Goal: Task Accomplishment & Management: Complete application form

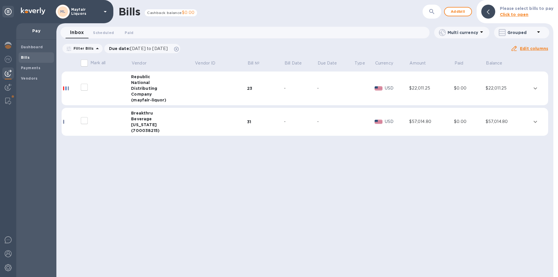
click at [140, 125] on div "[US_STATE]" at bounding box center [162, 125] width 63 height 6
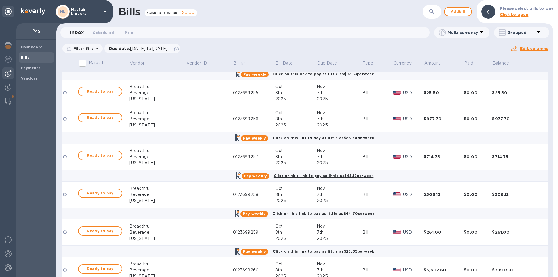
scroll to position [495, 0]
drag, startPoint x: 245, startPoint y: 171, endPoint x: 230, endPoint y: 24, distance: 147.9
click at [230, 24] on div "Bills Cashback balance $0.00 ​ Add bill Please select bills to pay Click to ope…" at bounding box center [304, 138] width 497 height 277
click at [25, 58] on b "Bills" at bounding box center [25, 57] width 9 height 4
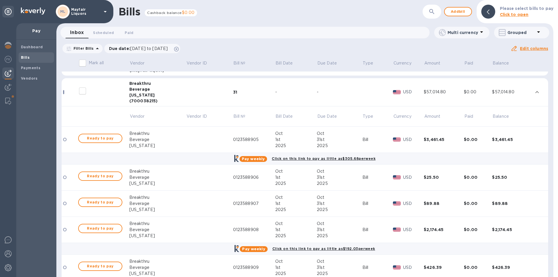
scroll to position [0, 0]
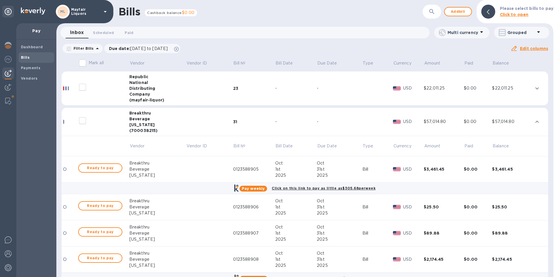
click at [148, 124] on div "[US_STATE]" at bounding box center [157, 125] width 57 height 6
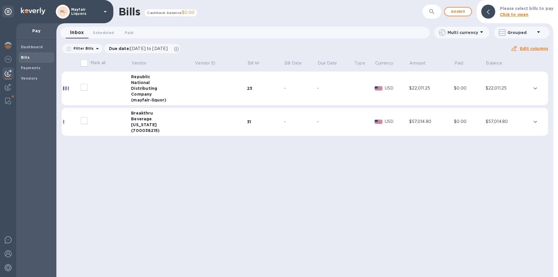
click at [140, 88] on div "Distributing" at bounding box center [162, 89] width 63 height 6
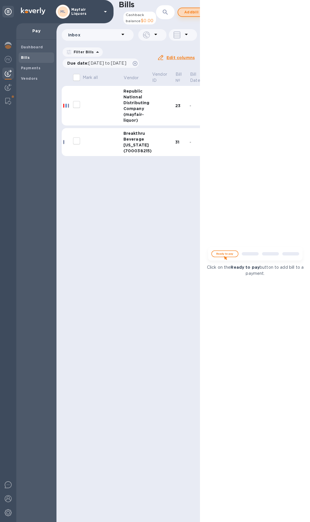
click at [183, 15] on span "Add bill" at bounding box center [191, 12] width 17 height 7
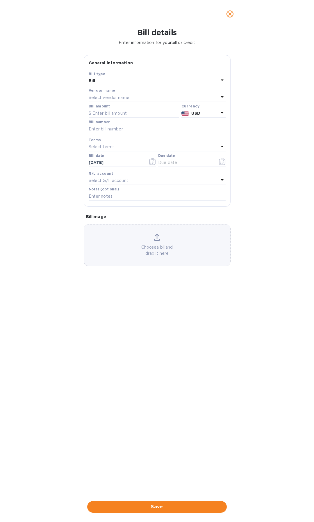
click at [99, 97] on p "Select vendor name" at bounding box center [109, 98] width 41 height 6
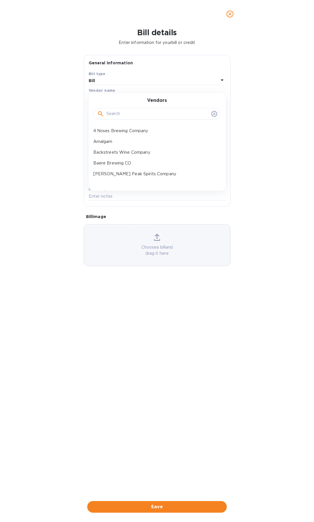
click at [114, 111] on input "text" at bounding box center [157, 113] width 103 height 9
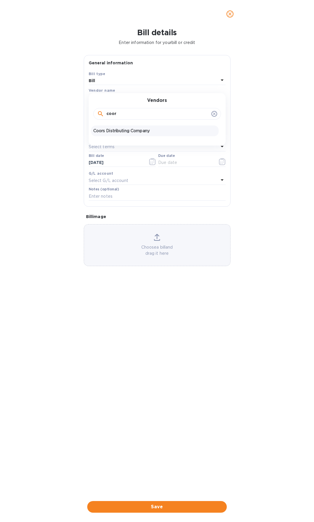
type input "coor"
click at [112, 131] on p "Coors Distributing Company" at bounding box center [154, 131] width 123 height 6
type input "[DATE]"
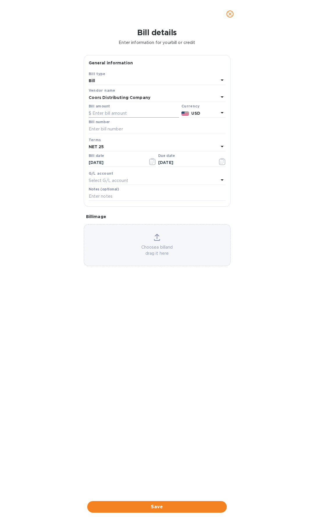
click at [125, 114] on input "text" at bounding box center [134, 113] width 90 height 9
type input "229.00"
click at [122, 130] on input "text" at bounding box center [157, 128] width 137 height 9
type input "569902"
click at [153, 163] on icon "button" at bounding box center [152, 161] width 7 height 7
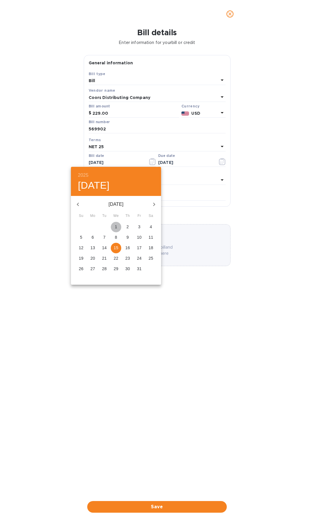
click at [116, 225] on p "1" at bounding box center [116, 227] width 2 height 6
type input "[DATE]"
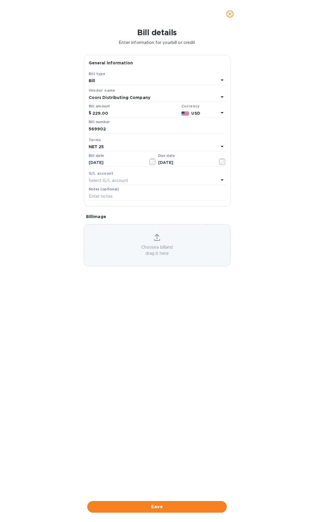
click at [115, 142] on div "Terms" at bounding box center [157, 140] width 137 height 6
click at [109, 147] on div "NET 25" at bounding box center [154, 147] width 130 height 8
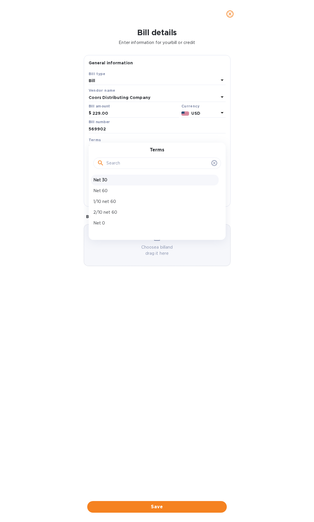
click at [100, 179] on p "Net 30" at bounding box center [154, 180] width 123 height 6
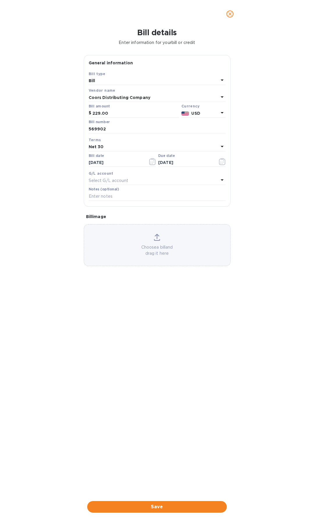
click at [108, 147] on div "Net 30" at bounding box center [154, 147] width 130 height 8
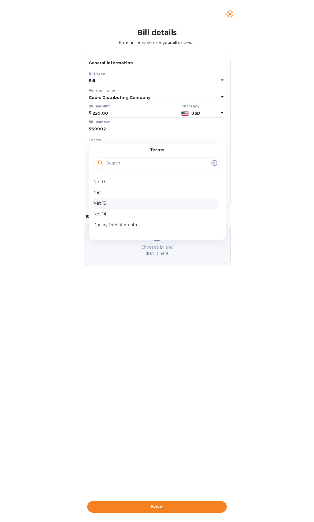
scroll to position [58, 0]
click at [105, 221] on p "NET 25" at bounding box center [154, 219] width 123 height 6
type input "[DATE]"
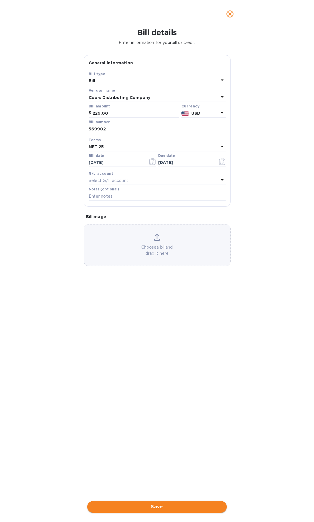
click at [139, 277] on span "Save" at bounding box center [157, 506] width 130 height 7
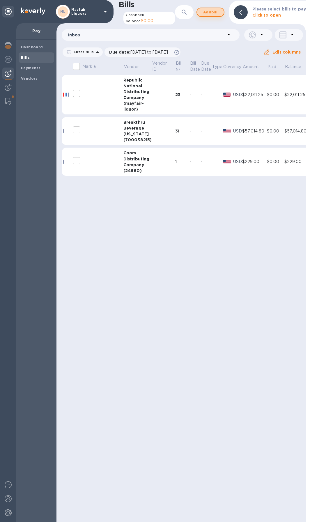
click at [212, 13] on span "Add bill" at bounding box center [210, 12] width 17 height 7
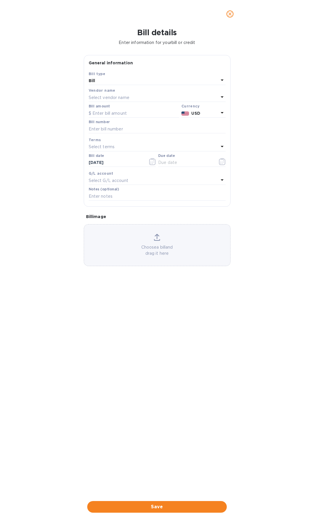
click at [125, 102] on div "Vendor name Select vendor name" at bounding box center [157, 94] width 137 height 15
click at [125, 95] on p "Select vendor name" at bounding box center [109, 98] width 41 height 6
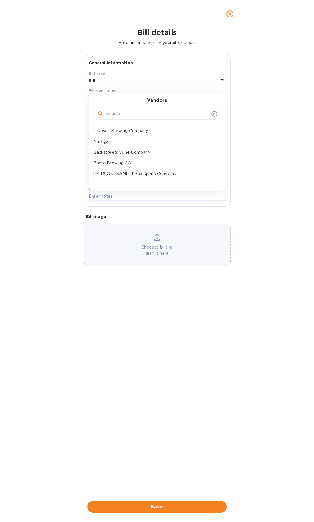
click at [127, 112] on input "text" at bounding box center [157, 113] width 103 height 9
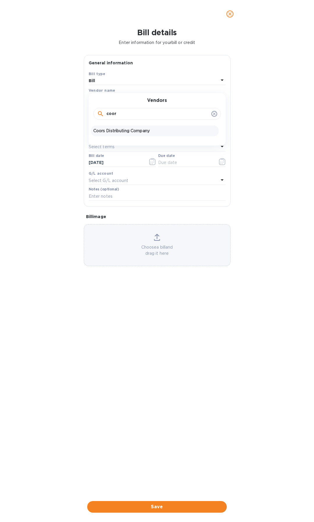
type input "coor"
click at [112, 130] on p "Coors Distributing Company" at bounding box center [154, 131] width 123 height 6
type input "[DATE]"
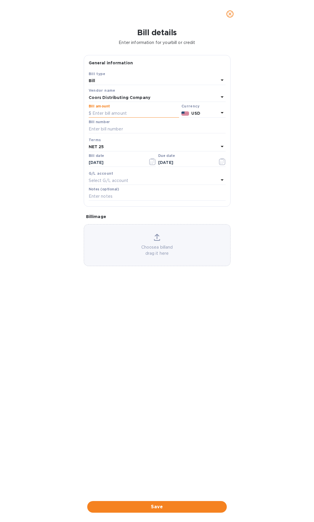
click at [114, 114] on input "text" at bounding box center [134, 113] width 90 height 9
click at [115, 132] on input "text" at bounding box center [157, 128] width 137 height 9
type input "569901"
click at [115, 113] on input "text" at bounding box center [134, 113] width 90 height 9
type input "6,202.91"
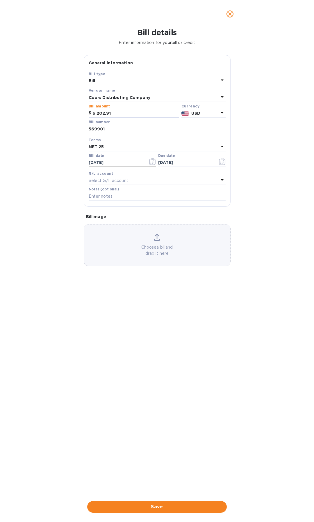
click at [151, 161] on icon "button" at bounding box center [152, 161] width 7 height 7
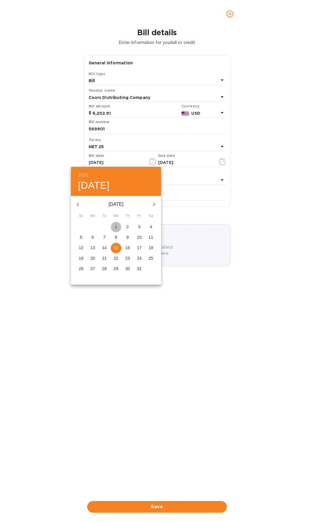
click at [116, 229] on p "1" at bounding box center [116, 227] width 2 height 6
type input "[DATE]"
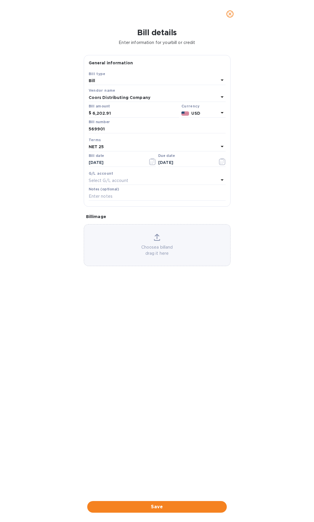
click at [116, 148] on div "NET 25" at bounding box center [154, 147] width 130 height 8
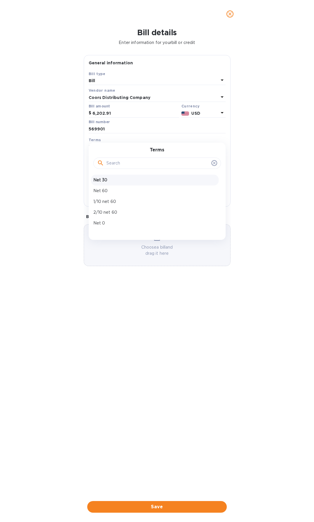
click at [110, 180] on p "Net 30" at bounding box center [154, 180] width 123 height 6
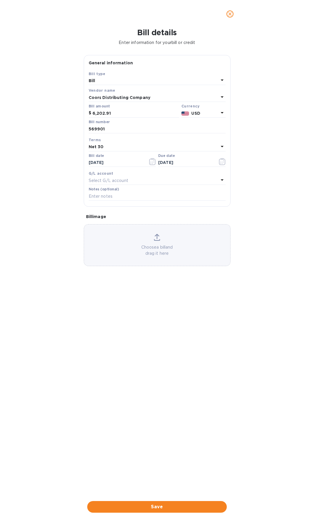
click at [119, 144] on div "Net 30" at bounding box center [154, 147] width 130 height 8
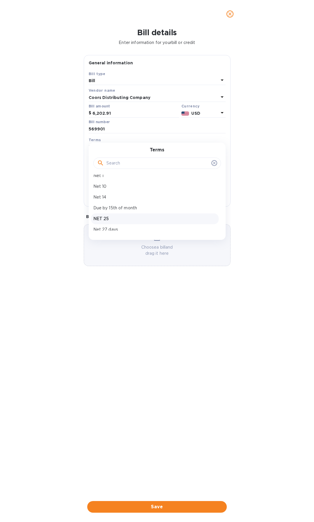
click at [104, 218] on p "NET 25" at bounding box center [154, 219] width 123 height 6
type input "[DATE]"
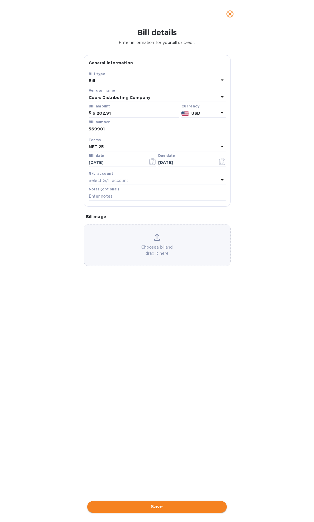
click at [153, 277] on span "Save" at bounding box center [157, 506] width 130 height 7
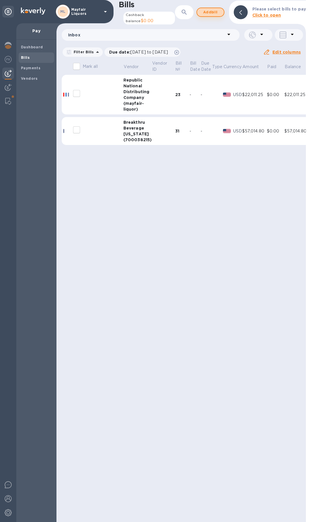
click at [210, 12] on span "Add bill" at bounding box center [210, 12] width 17 height 7
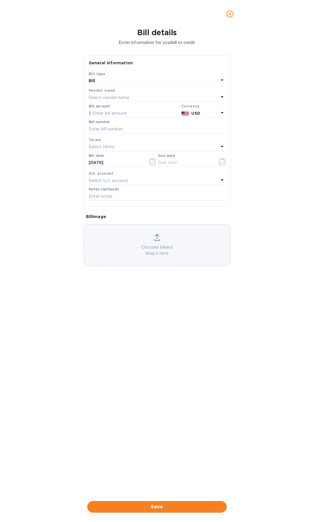
click at [117, 97] on p "Select vendor name" at bounding box center [109, 98] width 41 height 6
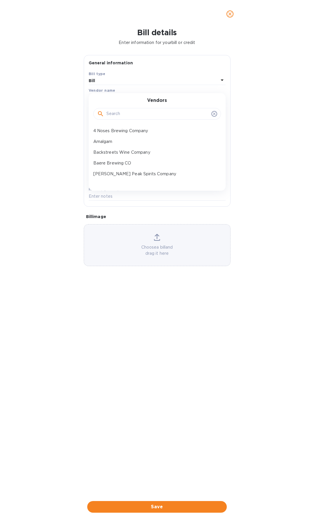
click at [119, 110] on input "text" at bounding box center [157, 113] width 103 height 9
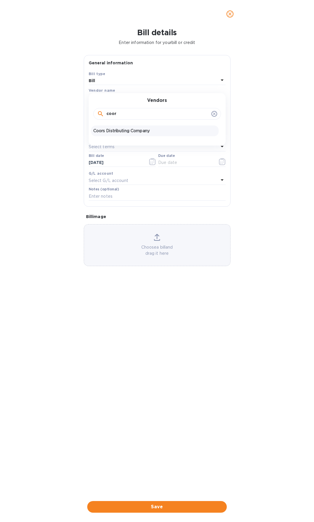
type input "coor"
click at [104, 131] on p "Coors Distributing Company" at bounding box center [154, 131] width 123 height 6
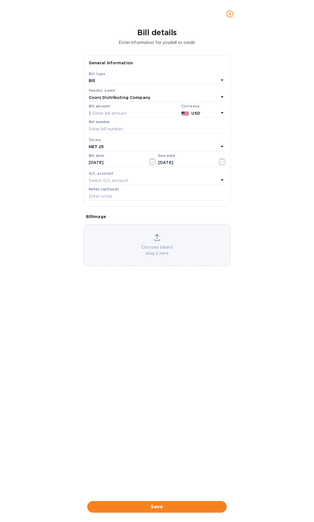
type input "[DATE]"
click at [113, 114] on input "text" at bounding box center [134, 113] width 90 height 9
type input "4,519.68"
click at [111, 130] on input "text" at bounding box center [157, 128] width 137 height 9
type input "577547"
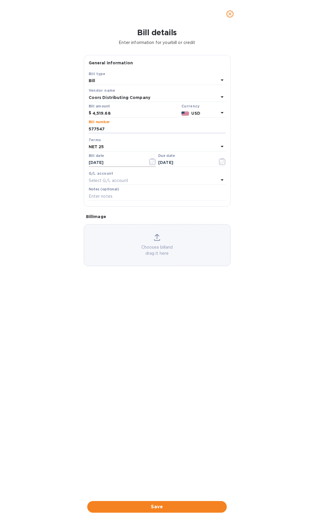
click at [152, 162] on icon "button" at bounding box center [152, 161] width 7 height 7
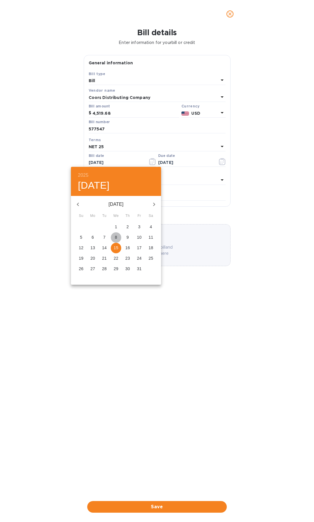
click at [118, 234] on button "8" at bounding box center [116, 237] width 10 height 10
type input "[DATE]"
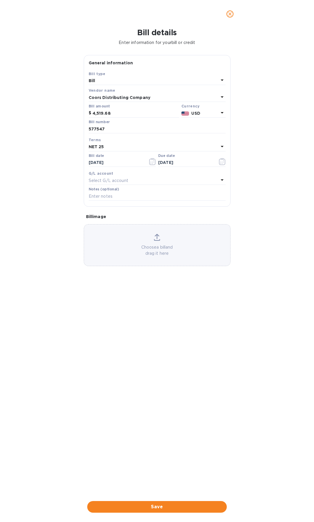
click at [132, 144] on div "NET 25" at bounding box center [154, 147] width 130 height 8
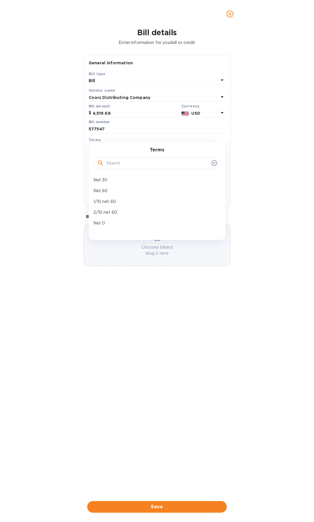
click at [106, 183] on div "Net 30" at bounding box center [155, 180] width 128 height 11
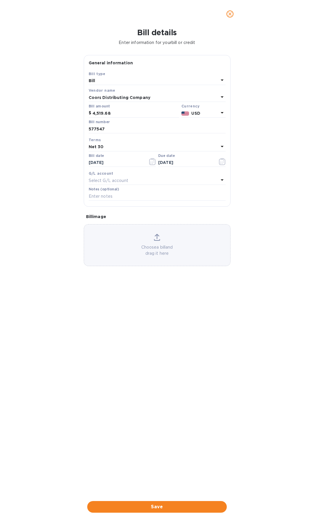
click at [120, 140] on div "Terms" at bounding box center [157, 140] width 137 height 6
click at [119, 149] on div "Net 30" at bounding box center [154, 147] width 130 height 8
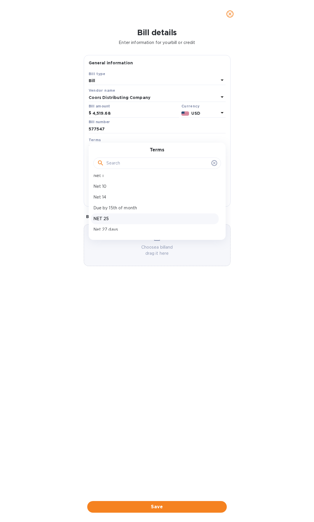
click at [112, 218] on p "NET 25" at bounding box center [154, 219] width 123 height 6
type input "[DATE]"
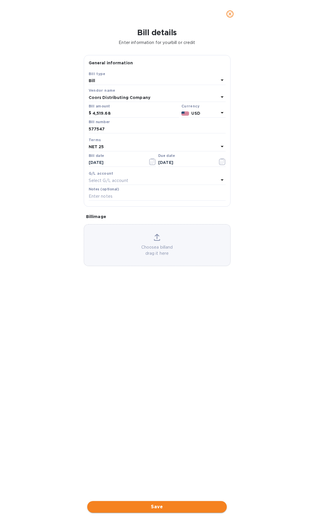
click at [151, 277] on span "Save" at bounding box center [157, 506] width 130 height 7
